Goal: Navigation & Orientation: Find specific page/section

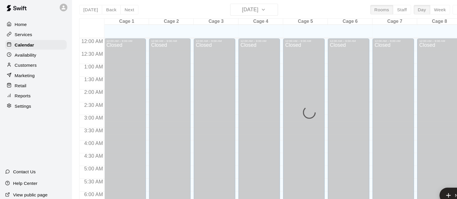
scroll to position [328, 0]
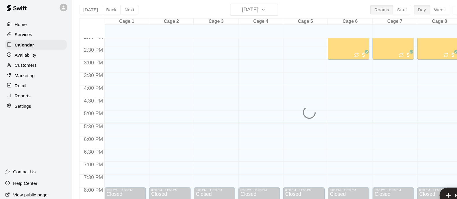
click at [247, 10] on div "[DATE] Back [DATE][DATE] Rooms Staff Day Week Filter View Cage 1 11 Mon Cage 2 …" at bounding box center [257, 106] width 371 height 199
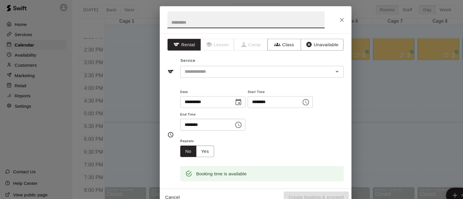
click at [342, 102] on div "**********" at bounding box center [231, 99] width 463 height 199
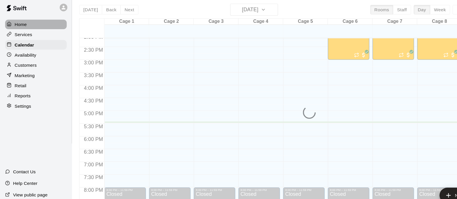
click at [19, 27] on p "Home" at bounding box center [18, 26] width 11 height 6
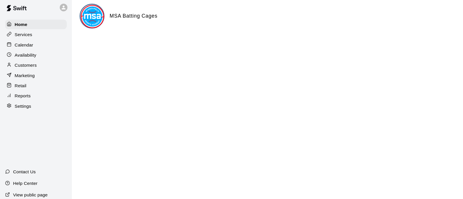
click at [23, 43] on p "Calendar" at bounding box center [21, 44] width 17 height 6
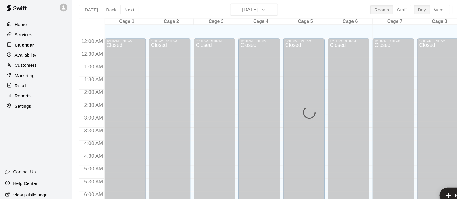
scroll to position [370, 0]
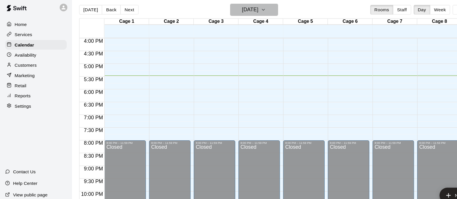
click at [241, 12] on icon "button" at bounding box center [238, 12] width 5 height 7
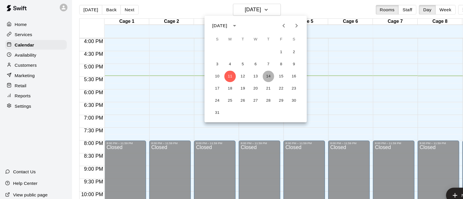
click at [243, 74] on button "14" at bounding box center [243, 73] width 10 height 10
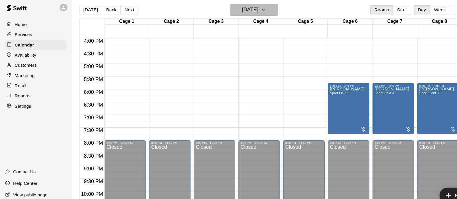
click at [241, 11] on icon "button" at bounding box center [238, 12] width 5 height 7
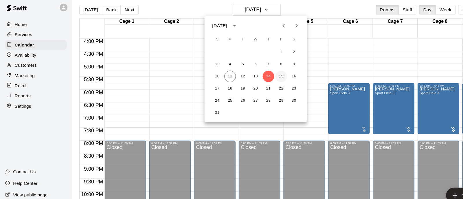
click at [255, 73] on button "15" at bounding box center [254, 73] width 10 height 10
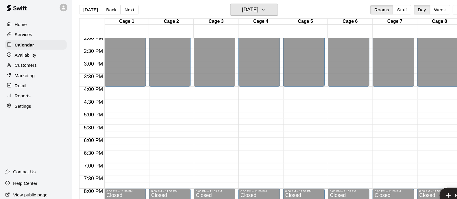
scroll to position [337, 0]
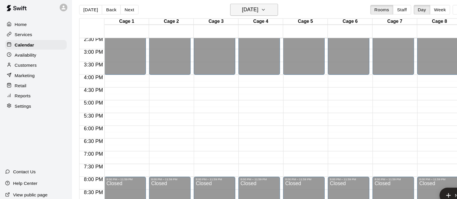
click at [241, 12] on icon "button" at bounding box center [238, 12] width 5 height 7
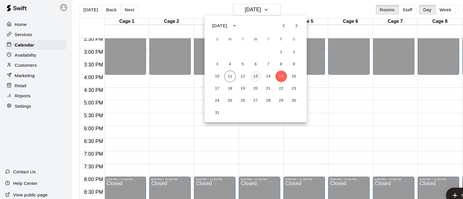
click at [231, 71] on button "13" at bounding box center [231, 73] width 10 height 10
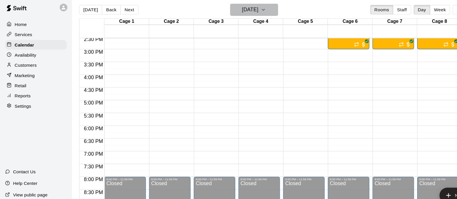
click at [241, 11] on icon "button" at bounding box center [238, 12] width 5 height 7
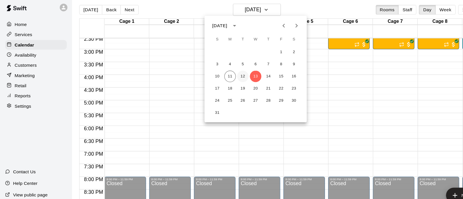
click at [221, 72] on button "12" at bounding box center [220, 73] width 10 height 10
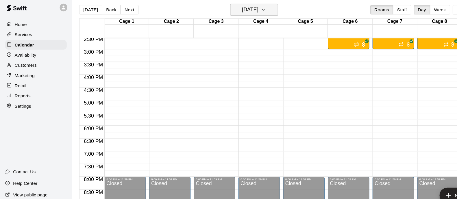
click at [241, 12] on icon "button" at bounding box center [238, 12] width 5 height 7
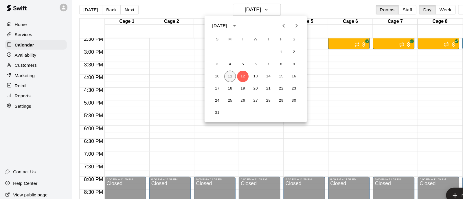
click at [210, 71] on button "11" at bounding box center [208, 73] width 10 height 10
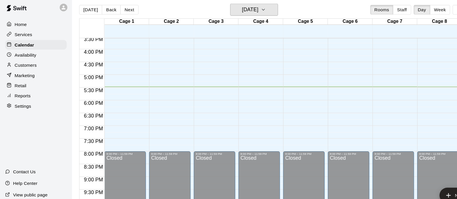
scroll to position [328, 0]
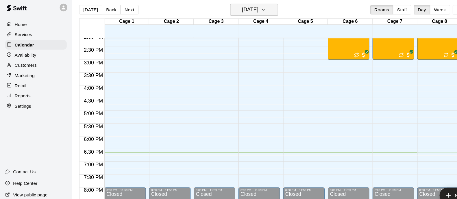
click at [241, 12] on icon "button" at bounding box center [238, 12] width 5 height 7
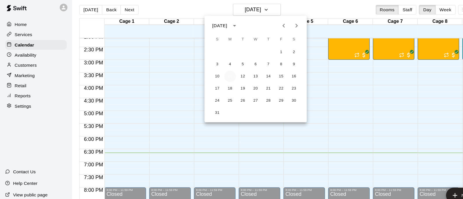
click at [209, 72] on button "11" at bounding box center [208, 73] width 10 height 10
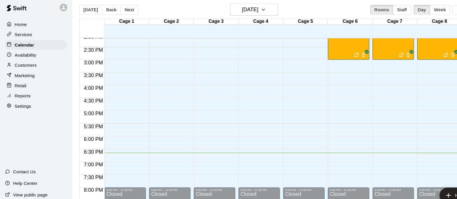
click at [20, 84] on p "Retail" at bounding box center [18, 81] width 11 height 6
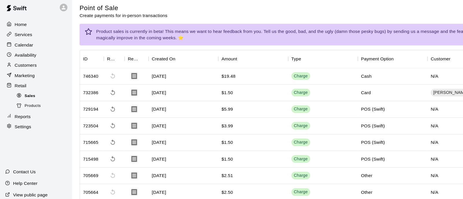
click at [28, 94] on span "Sales" at bounding box center [27, 91] width 10 height 6
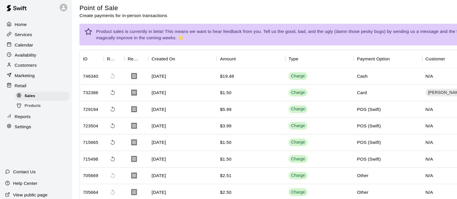
click at [18, 91] on div "Sales" at bounding box center [38, 91] width 49 height 8
click at [16, 92] on icon at bounding box center [17, 90] width 4 height 4
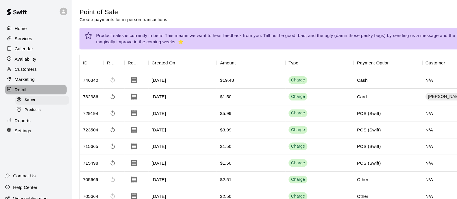
click at [16, 84] on p "Retail" at bounding box center [18, 81] width 11 height 6
click at [19, 45] on p "Calendar" at bounding box center [21, 44] width 17 height 6
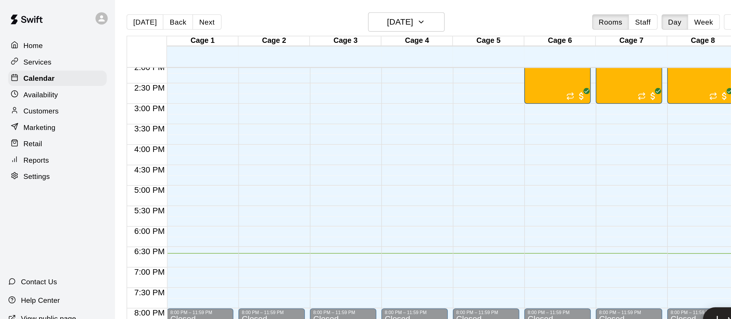
scroll to position [337, 0]
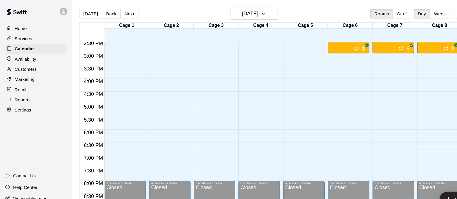
click at [18, 83] on p "Retail" at bounding box center [18, 81] width 11 height 6
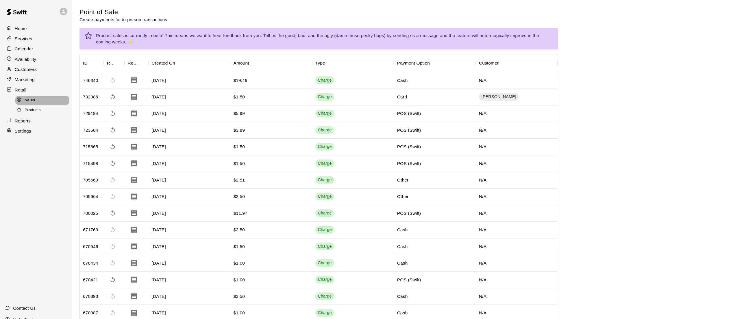
click at [24, 93] on span "Sales" at bounding box center [27, 91] width 10 height 6
click at [16, 25] on p "Home" at bounding box center [18, 26] width 11 height 6
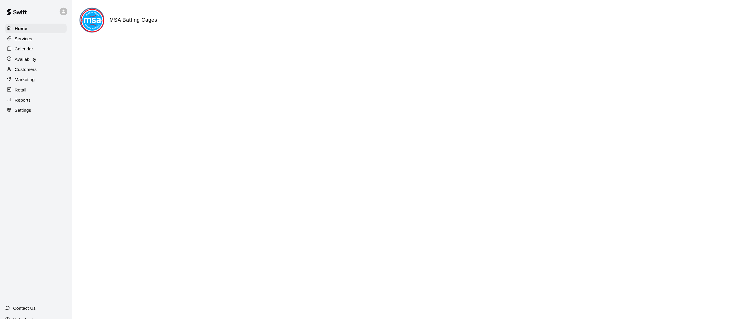
click at [21, 45] on p "Calendar" at bounding box center [21, 44] width 17 height 6
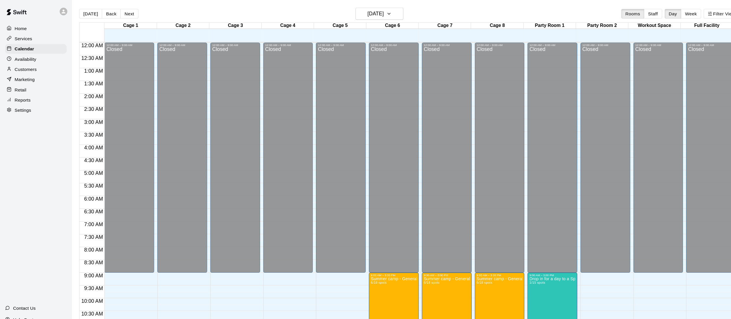
scroll to position [251, 0]
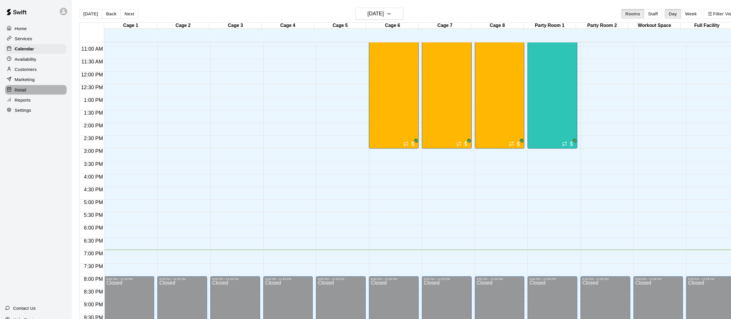
click at [17, 83] on p "Retail" at bounding box center [18, 81] width 11 height 6
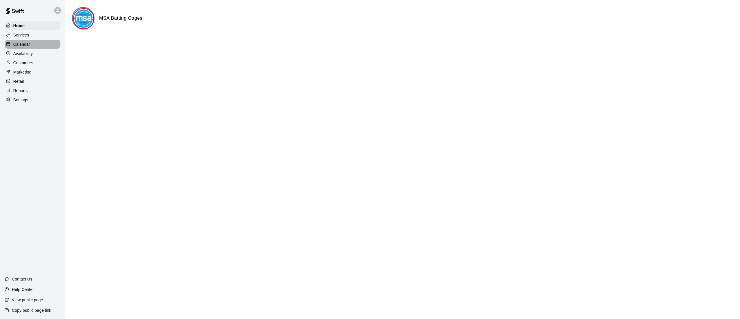
click at [28, 47] on p "Calendar" at bounding box center [21, 44] width 17 height 6
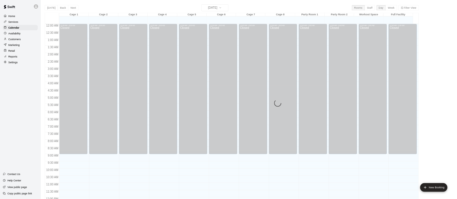
scroll to position [251, 0]
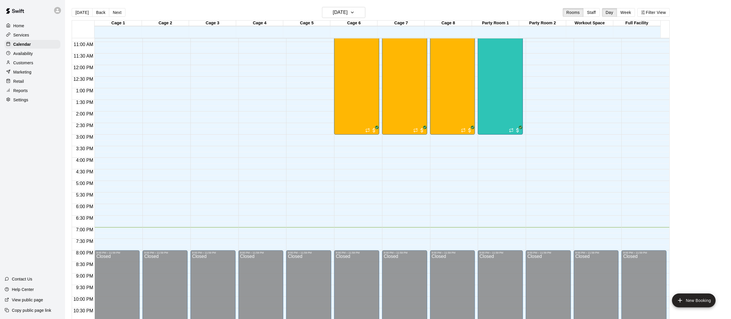
click at [21, 82] on p "Retail" at bounding box center [18, 81] width 11 height 6
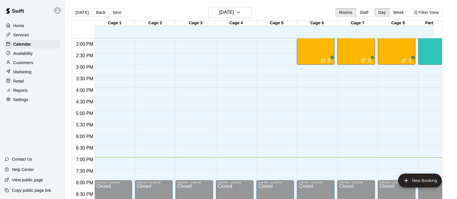
scroll to position [393, 0]
